Goal: Transaction & Acquisition: Download file/media

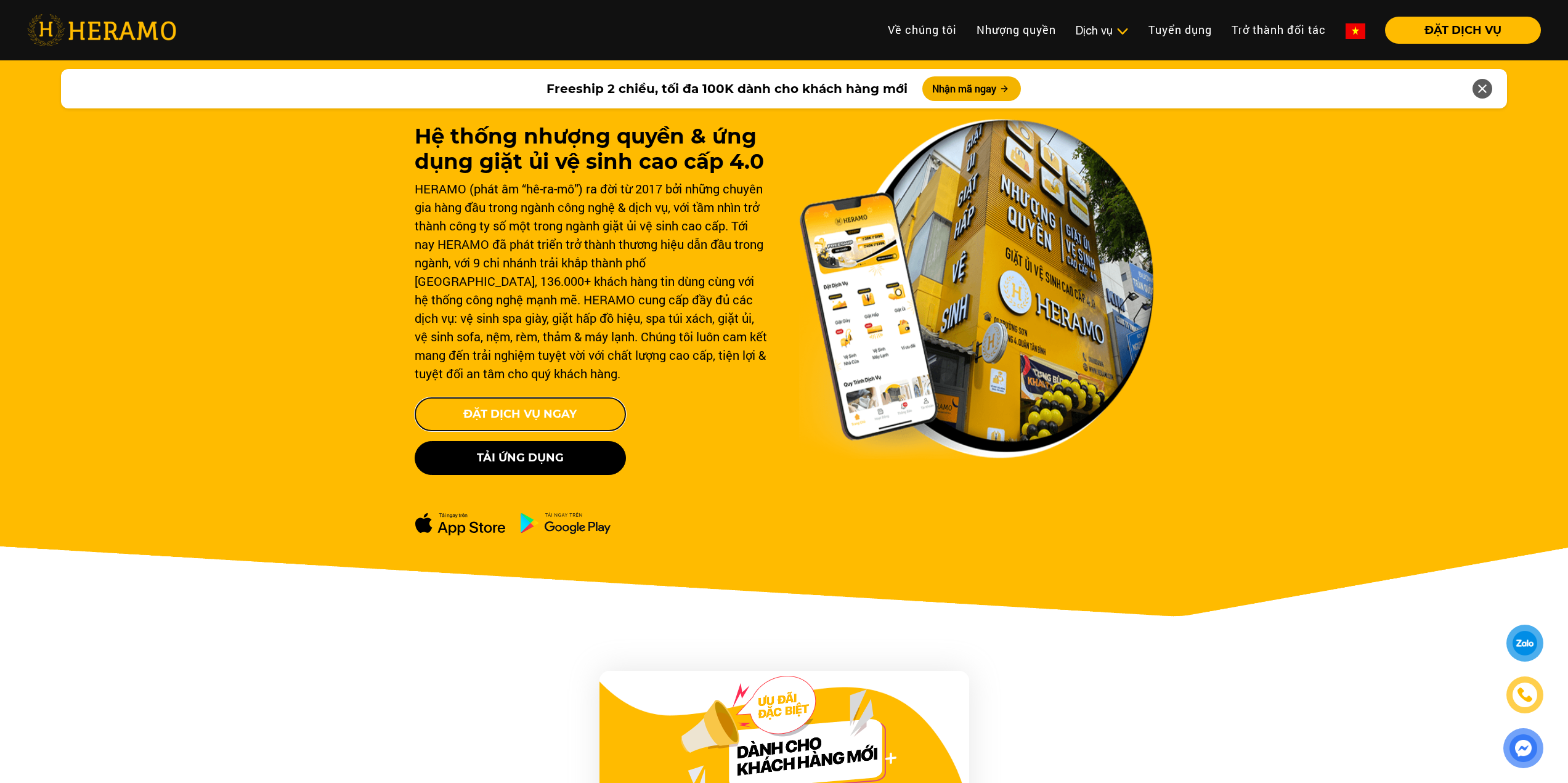
drag, startPoint x: 0, startPoint y: 0, endPoint x: 549, endPoint y: 415, distance: 688.2
click at [549, 415] on button "Đặt Dịch Vụ Ngay" at bounding box center [521, 414] width 212 height 34
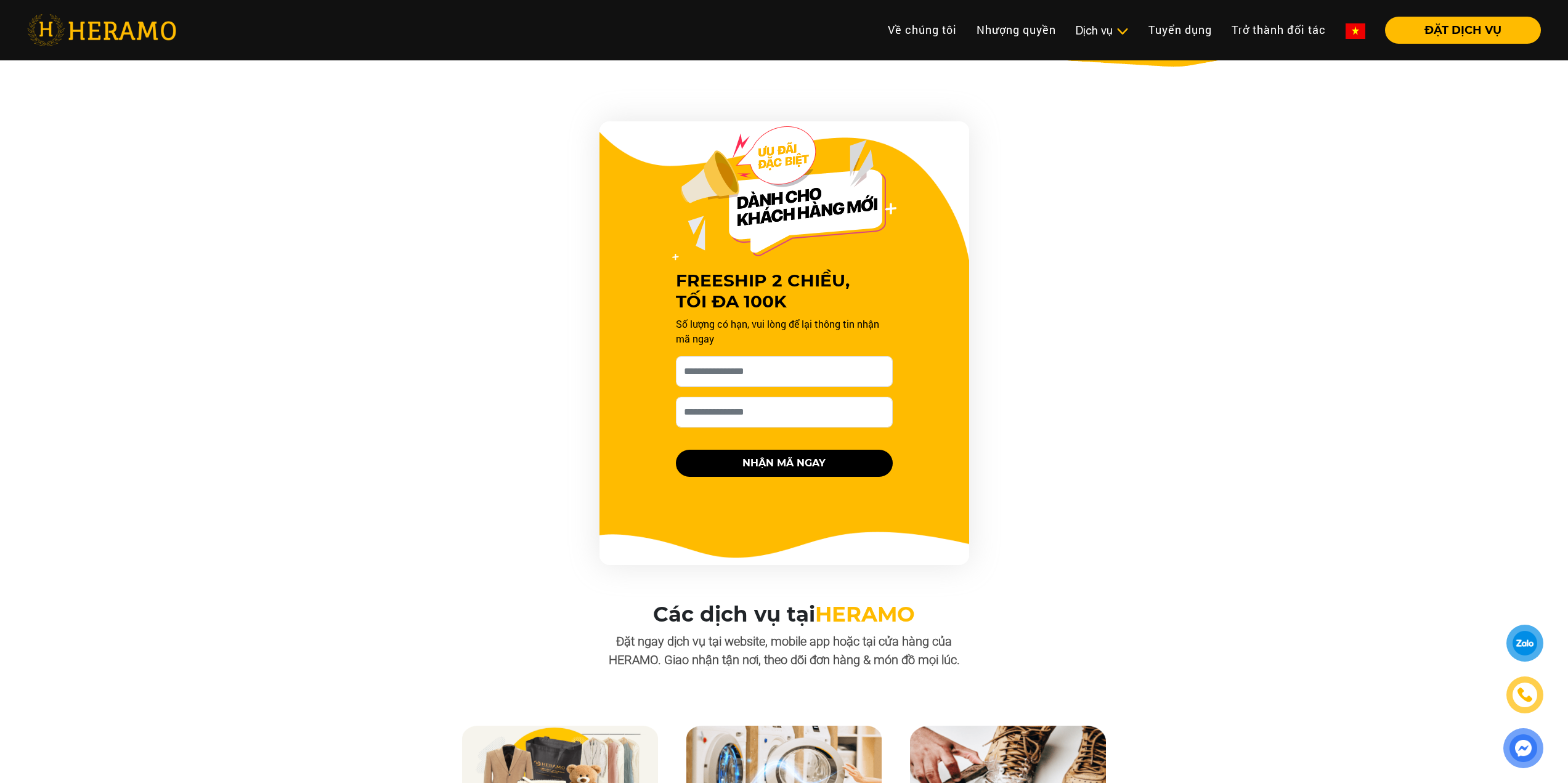
scroll to position [616, 0]
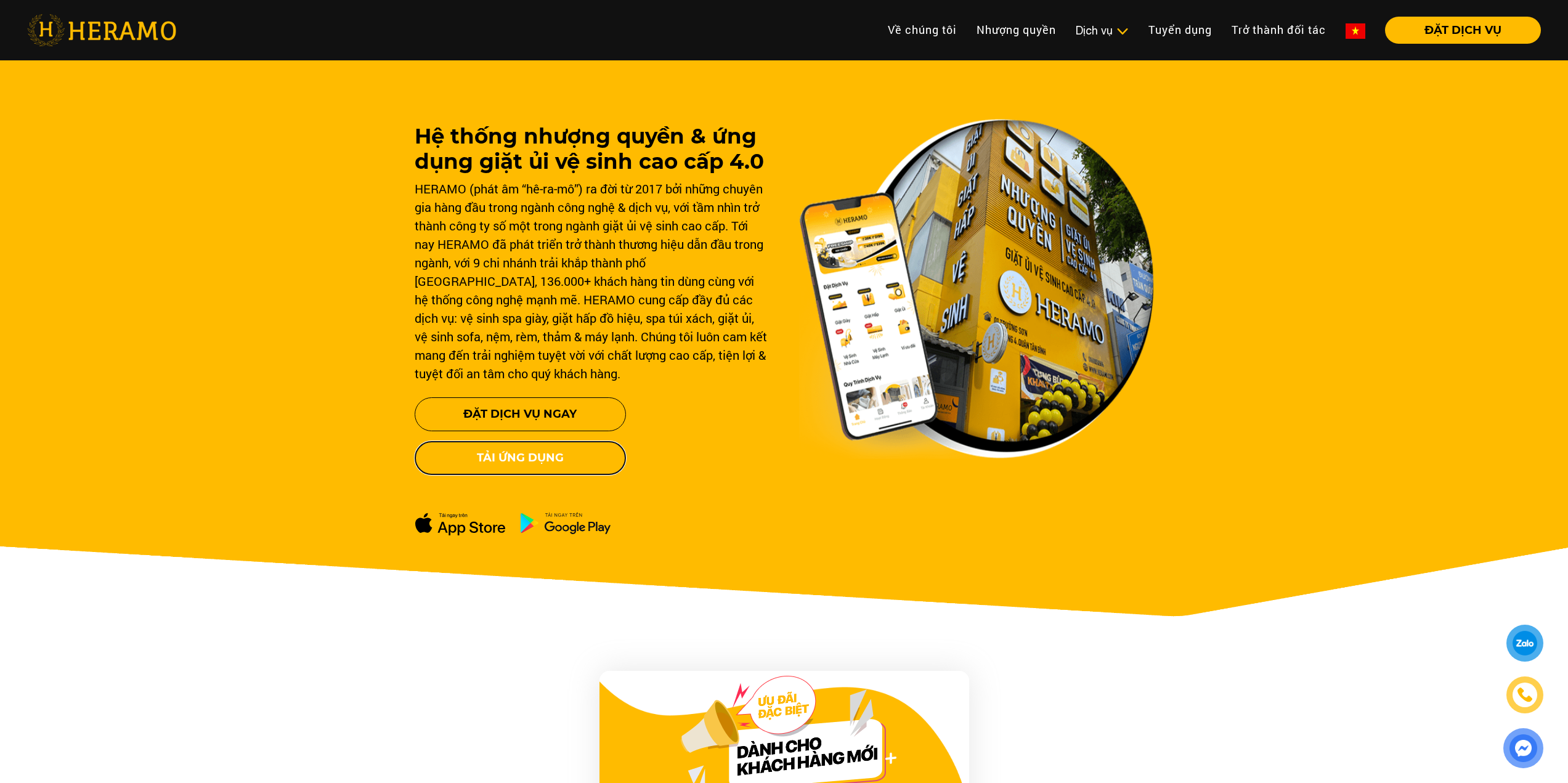
click at [568, 457] on button "Tải ứng dụng" at bounding box center [521, 458] width 212 height 34
